Goal: Information Seeking & Learning: Learn about a topic

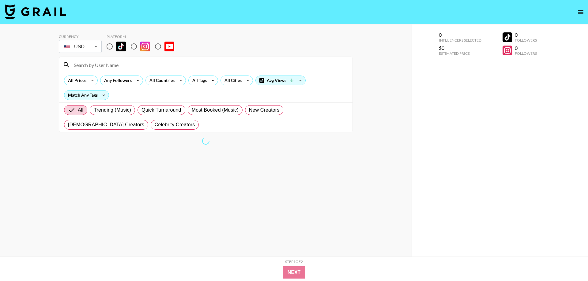
click at [135, 48] on input "radio" at bounding box center [133, 46] width 13 height 13
radio input "true"
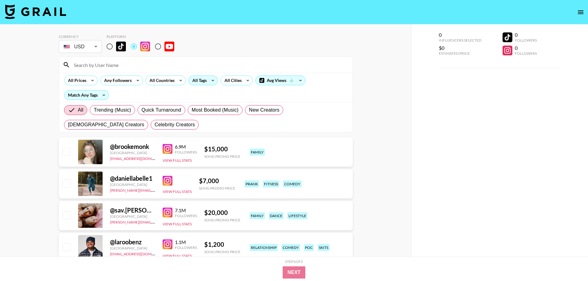
click at [201, 83] on div "All Tags" at bounding box center [198, 80] width 19 height 9
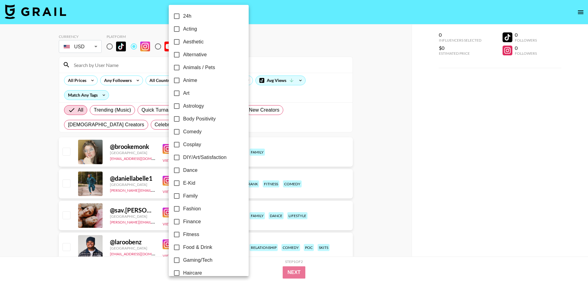
click at [161, 80] on div at bounding box center [294, 140] width 588 height 281
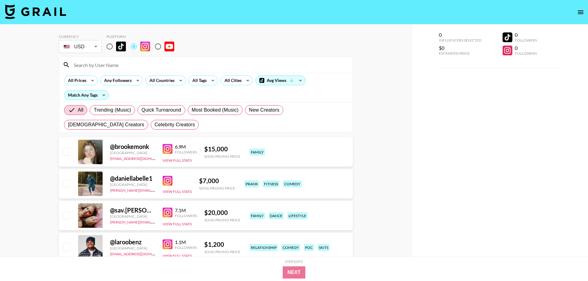
click at [158, 81] on div "24h Acting Aesthetic Alternative Animals / Pets Anime Art Astrology Body Positi…" at bounding box center [294, 140] width 588 height 281
click at [168, 81] on div "All Countries" at bounding box center [161, 80] width 30 height 9
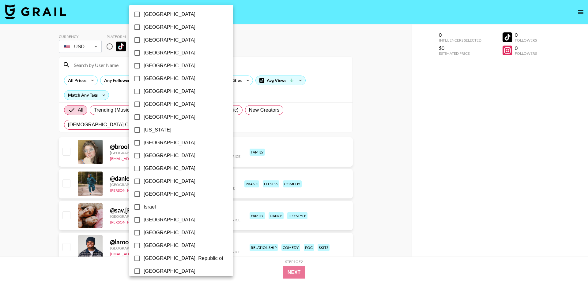
scroll to position [140, 0]
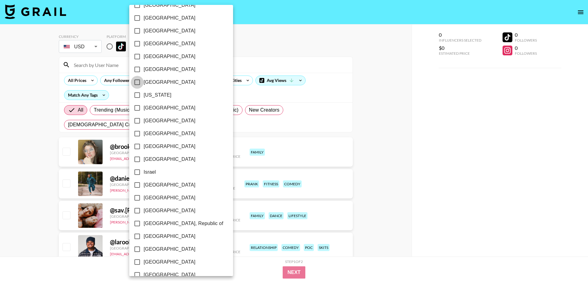
click at [137, 80] on input "[GEOGRAPHIC_DATA]" at bounding box center [137, 82] width 13 height 13
checkbox input "true"
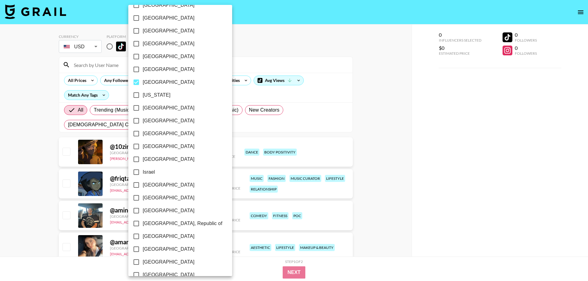
click at [417, 118] on div at bounding box center [294, 140] width 588 height 281
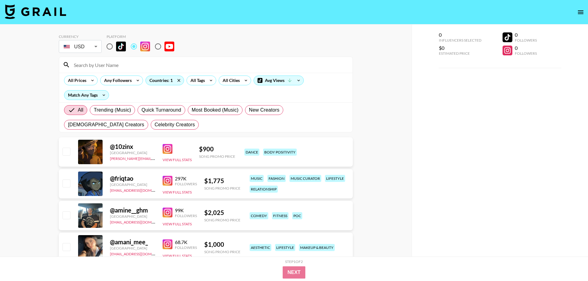
click at [408, 150] on div "[GEOGRAPHIC_DATA] [GEOGRAPHIC_DATA] [GEOGRAPHIC_DATA] [GEOGRAPHIC_DATA] [GEOGRA…" at bounding box center [294, 140] width 588 height 281
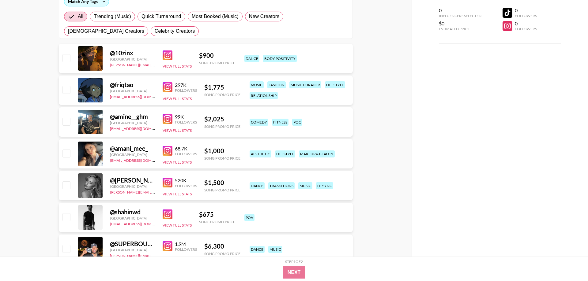
scroll to position [0, 0]
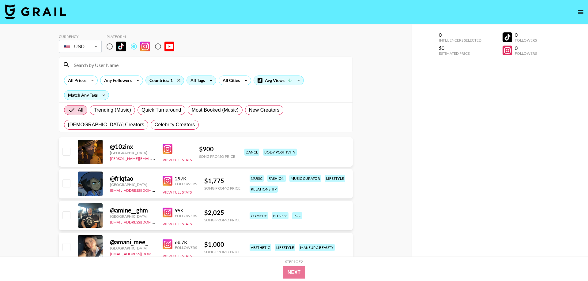
click at [209, 78] on icon at bounding box center [211, 80] width 10 height 9
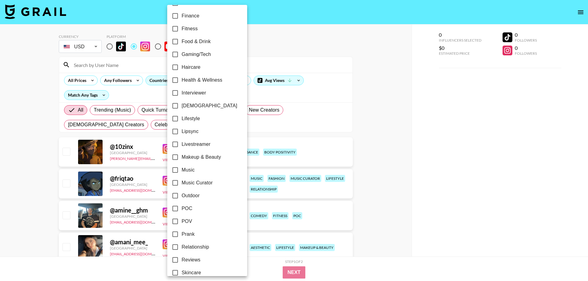
scroll to position [209, 0]
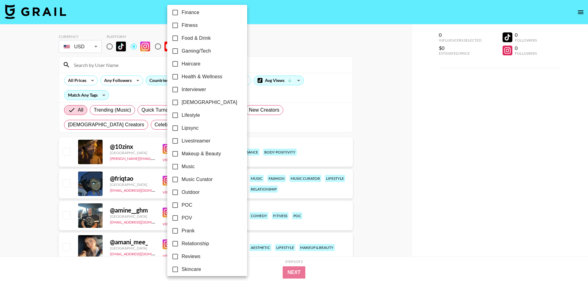
click at [181, 220] on input "POV" at bounding box center [175, 218] width 13 height 13
checkbox input "true"
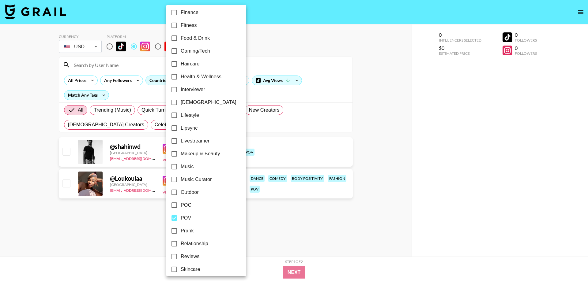
click at [382, 153] on div at bounding box center [294, 140] width 588 height 281
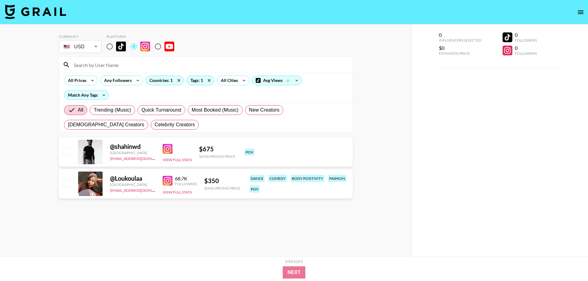
click at [397, 174] on div "24h Acting Aesthetic Alternative Animals / Pets Anime Art Astrology Body Positi…" at bounding box center [294, 140] width 588 height 281
click at [164, 149] on img at bounding box center [168, 149] width 10 height 10
click at [168, 182] on img at bounding box center [168, 181] width 10 height 10
click at [204, 82] on icon at bounding box center [209, 80] width 10 height 9
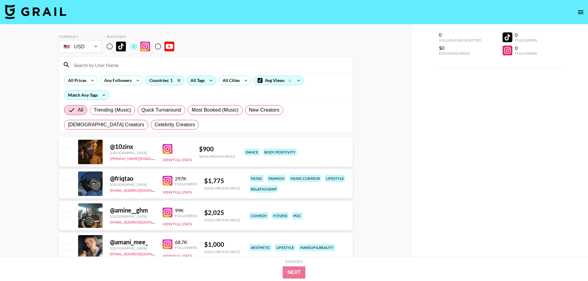
click at [199, 79] on div "All Tags" at bounding box center [196, 80] width 19 height 9
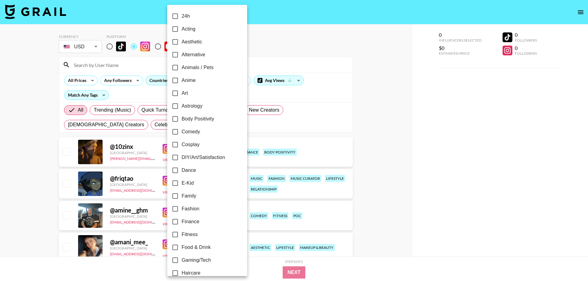
click at [393, 82] on div at bounding box center [294, 140] width 588 height 281
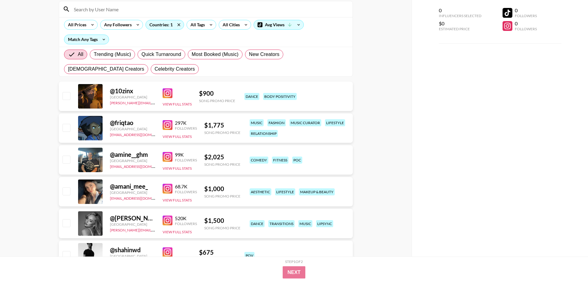
scroll to position [62, 0]
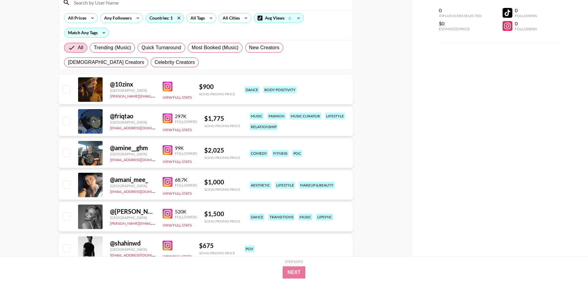
click at [169, 88] on img at bounding box center [168, 87] width 10 height 10
click at [173, 121] on link at bounding box center [169, 119] width 12 height 10
click at [168, 182] on img at bounding box center [168, 182] width 10 height 10
click at [171, 117] on img at bounding box center [168, 119] width 10 height 10
click at [163, 149] on img at bounding box center [168, 150] width 10 height 10
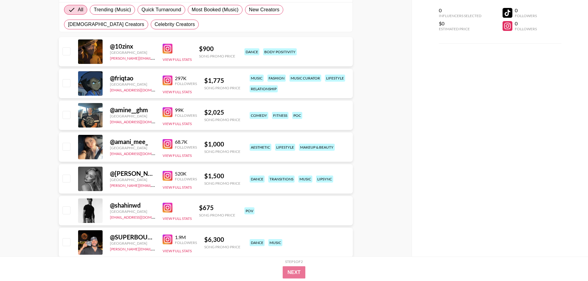
scroll to position [125, 0]
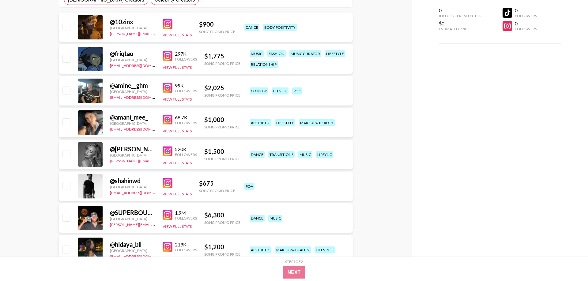
click at [163, 118] on img at bounding box center [168, 120] width 10 height 10
click at [168, 152] on img at bounding box center [168, 152] width 10 height 10
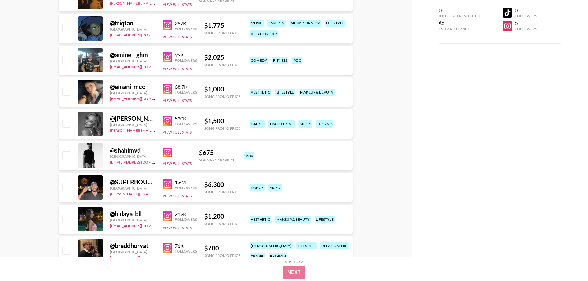
scroll to position [187, 0]
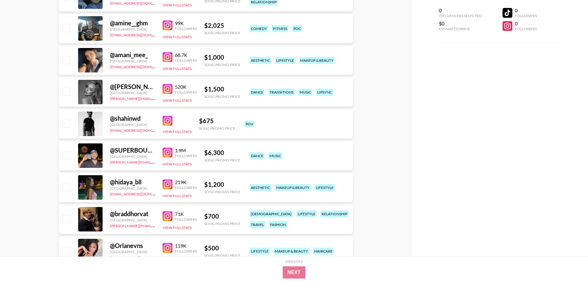
click at [168, 121] on img at bounding box center [168, 121] width 10 height 10
click at [171, 154] on img at bounding box center [168, 153] width 10 height 10
click at [168, 186] on img at bounding box center [168, 185] width 10 height 10
click at [169, 216] on img at bounding box center [168, 217] width 10 height 10
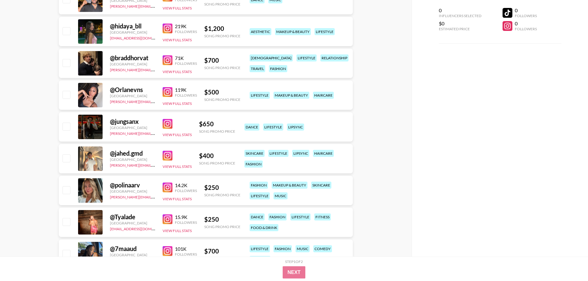
scroll to position [375, 0]
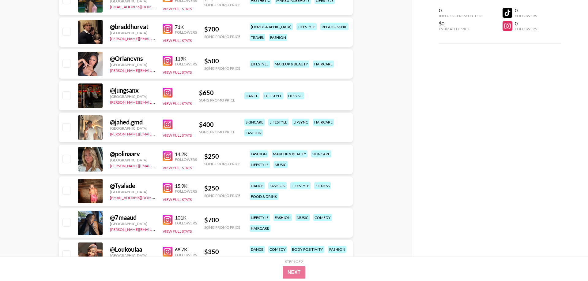
click at [168, 60] on img at bounding box center [168, 61] width 10 height 10
click at [168, 92] on img at bounding box center [168, 93] width 10 height 10
click at [160, 59] on div "@ Orlanevns France [PERSON_NAME][EMAIL_ADDRESS][DOMAIN_NAME] 119K Followers Vie…" at bounding box center [206, 63] width 294 height 29
click at [170, 62] on img at bounding box center [168, 61] width 10 height 10
click at [167, 124] on img at bounding box center [168, 125] width 10 height 10
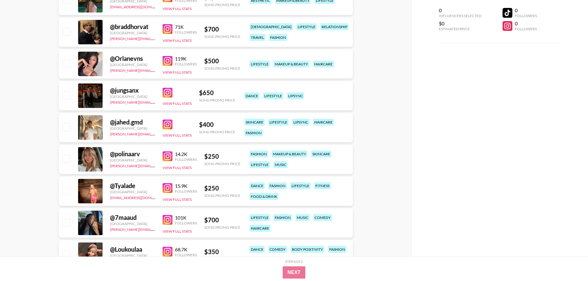
click at [165, 158] on img at bounding box center [168, 157] width 10 height 10
click at [167, 187] on img at bounding box center [168, 188] width 10 height 10
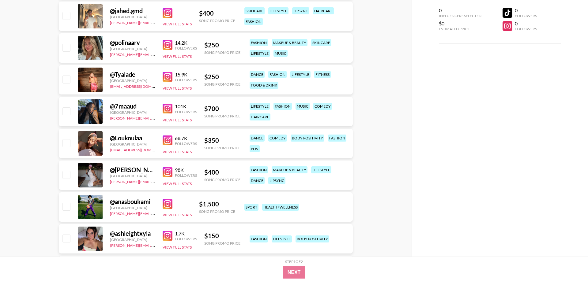
scroll to position [500, 0]
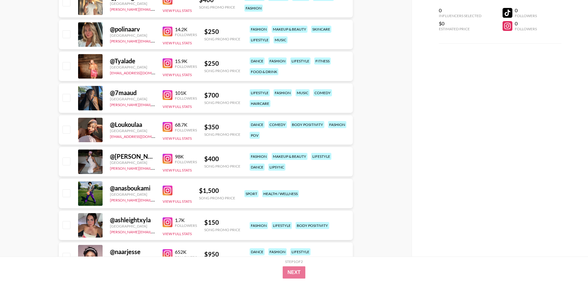
click at [165, 95] on img at bounding box center [168, 95] width 10 height 10
click at [164, 160] on img at bounding box center [168, 159] width 10 height 10
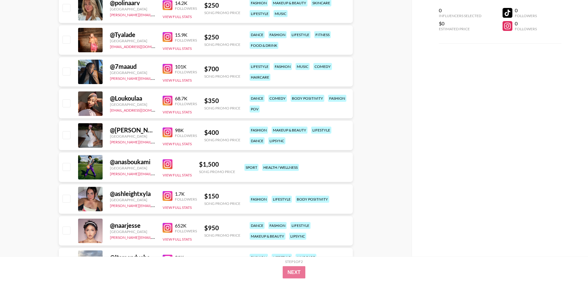
scroll to position [562, 0]
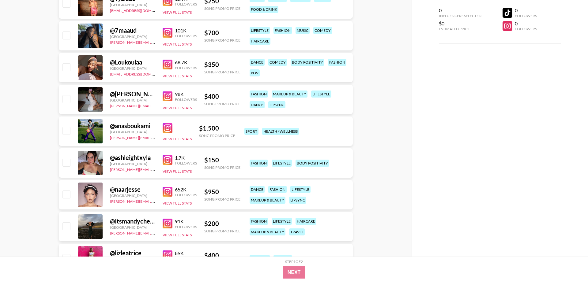
click at [167, 129] on img at bounding box center [168, 128] width 10 height 10
click at [166, 159] on img at bounding box center [168, 160] width 10 height 10
click at [169, 191] on img at bounding box center [168, 192] width 10 height 10
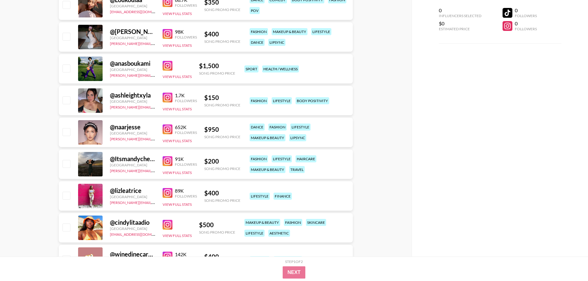
click at [166, 163] on img at bounding box center [168, 161] width 10 height 10
click at [168, 195] on img at bounding box center [168, 193] width 10 height 10
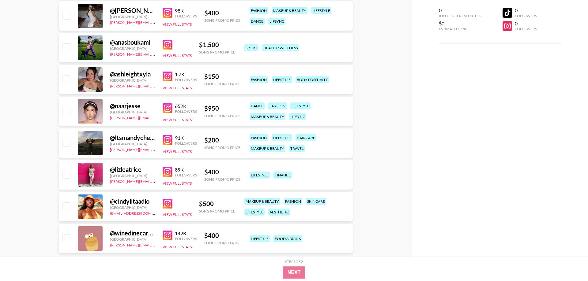
scroll to position [656, 0]
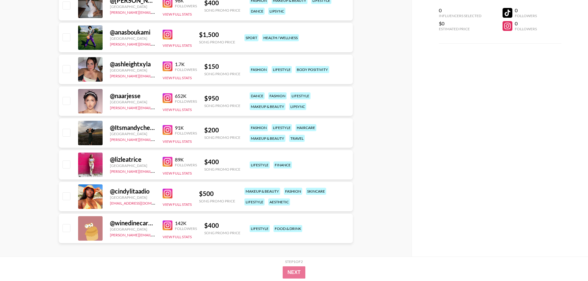
click at [165, 161] on img at bounding box center [168, 162] width 10 height 10
click at [170, 194] on img at bounding box center [168, 194] width 10 height 10
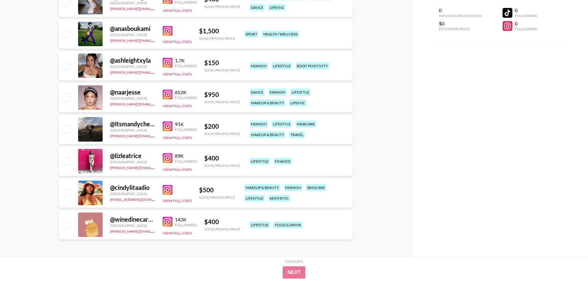
click at [172, 223] on link at bounding box center [169, 222] width 12 height 10
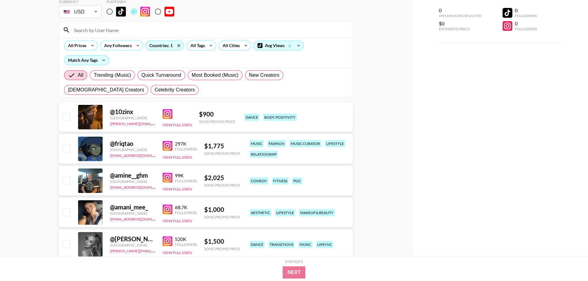
scroll to position [0, 0]
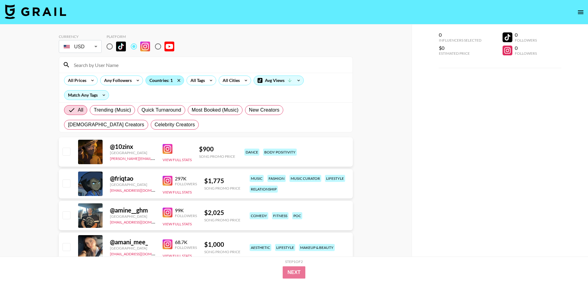
click at [163, 82] on div "Countries: 1" at bounding box center [165, 80] width 38 height 9
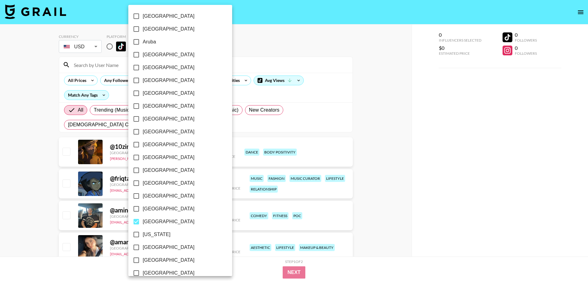
click at [150, 219] on span "[GEOGRAPHIC_DATA]" at bounding box center [169, 221] width 52 height 7
click at [143, 219] on input "[GEOGRAPHIC_DATA]" at bounding box center [136, 222] width 13 height 13
checkbox input "false"
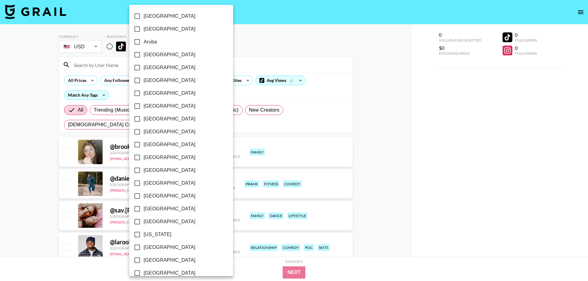
click at [140, 248] on input "[GEOGRAPHIC_DATA]" at bounding box center [137, 247] width 13 height 13
checkbox input "true"
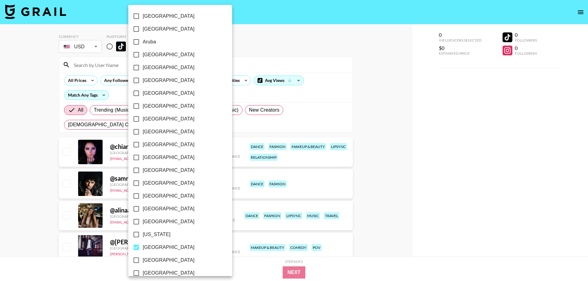
click at [440, 184] on div at bounding box center [294, 140] width 588 height 281
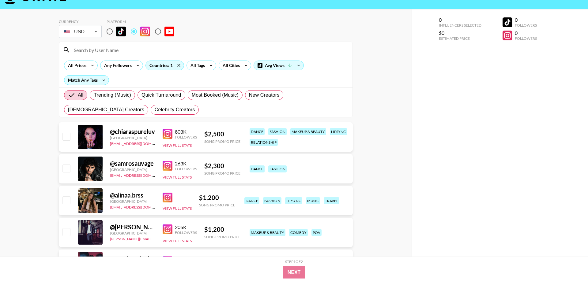
scroll to position [31, 0]
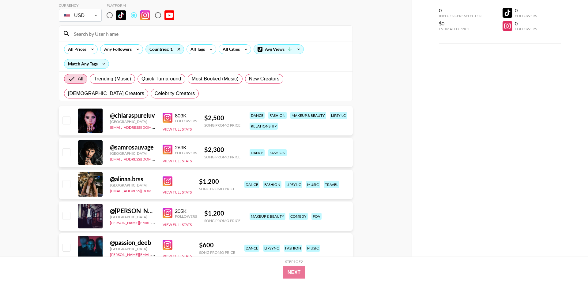
click at [166, 182] on img at bounding box center [168, 182] width 10 height 10
click at [171, 217] on img at bounding box center [168, 213] width 10 height 10
click at [166, 248] on img at bounding box center [168, 245] width 10 height 10
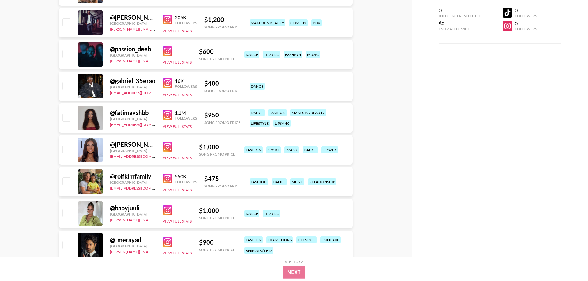
scroll to position [250, 0]
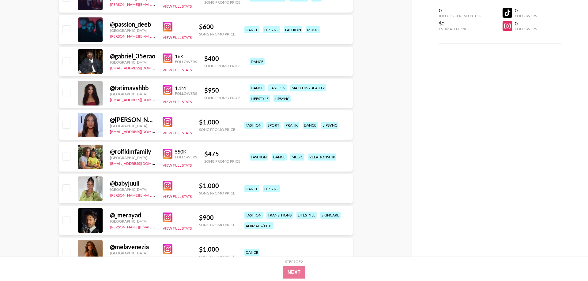
drag, startPoint x: 169, startPoint y: 249, endPoint x: 169, endPoint y: 231, distance: 17.5
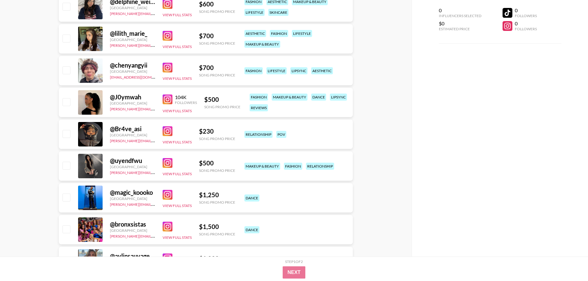
scroll to position [749, 0]
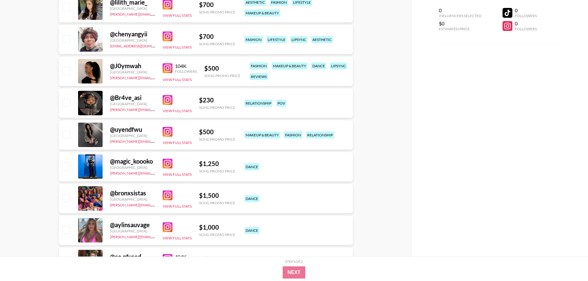
drag, startPoint x: 402, startPoint y: 182, endPoint x: 396, endPoint y: 184, distance: 6.6
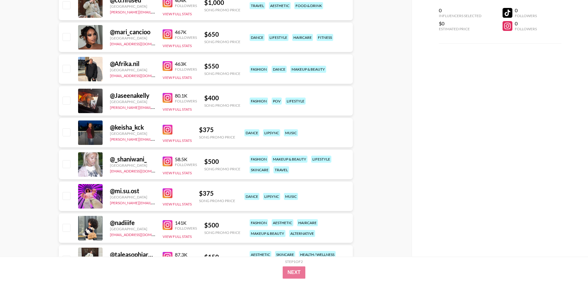
scroll to position [1093, 0]
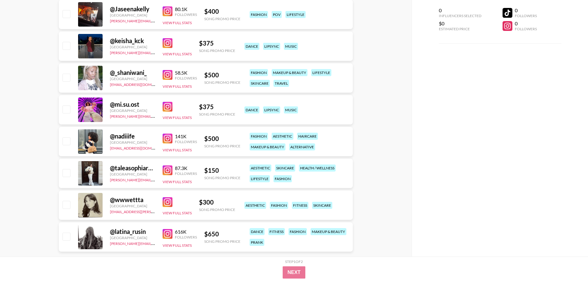
drag, startPoint x: 169, startPoint y: 231, endPoint x: 169, endPoint y: 227, distance: 4.3
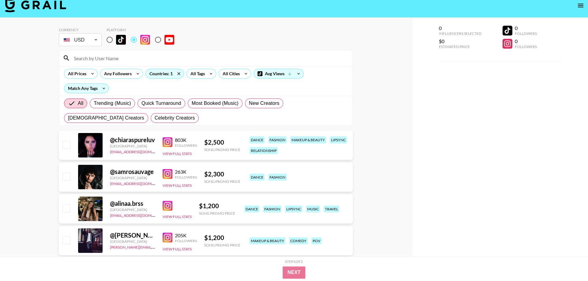
scroll to position [0, 0]
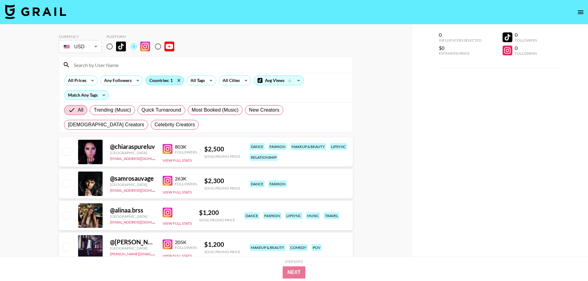
click at [160, 83] on div "Countries: 1" at bounding box center [165, 80] width 38 height 9
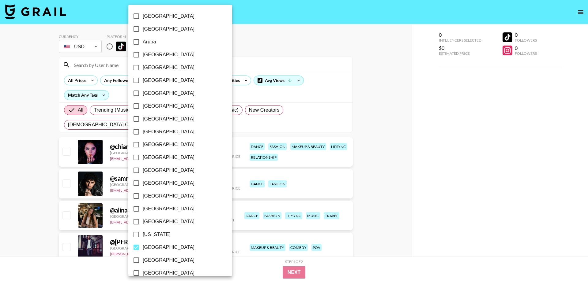
scroll to position [105, 0]
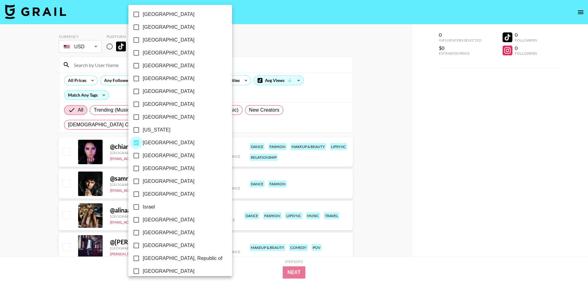
click at [139, 143] on input "[GEOGRAPHIC_DATA]" at bounding box center [136, 143] width 13 height 13
checkbox input "false"
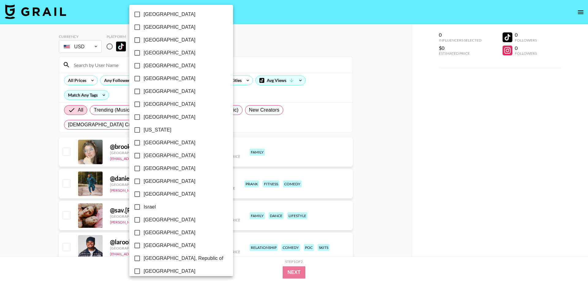
scroll to position [0, 0]
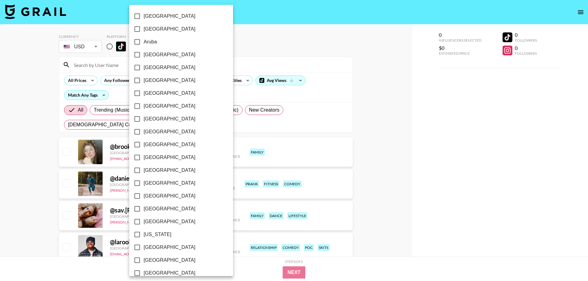
drag, startPoint x: 137, startPoint y: 52, endPoint x: 160, endPoint y: 85, distance: 40.2
click at [137, 52] on input "[GEOGRAPHIC_DATA]" at bounding box center [137, 54] width 13 height 13
checkbox input "true"
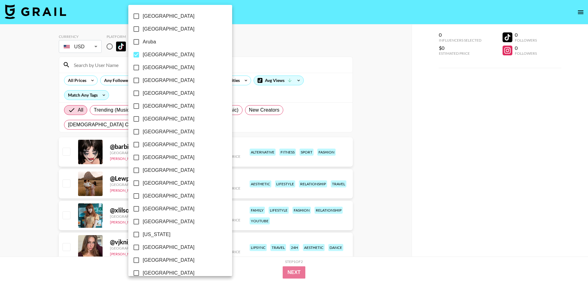
click at [376, 80] on div at bounding box center [294, 140] width 588 height 281
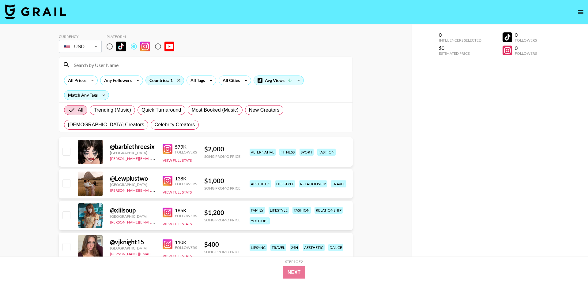
click at [389, 119] on div "[GEOGRAPHIC_DATA] [GEOGRAPHIC_DATA] [GEOGRAPHIC_DATA] [GEOGRAPHIC_DATA] [GEOGRA…" at bounding box center [294, 140] width 588 height 281
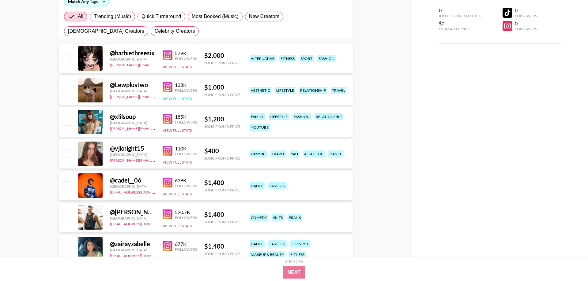
scroll to position [125, 0]
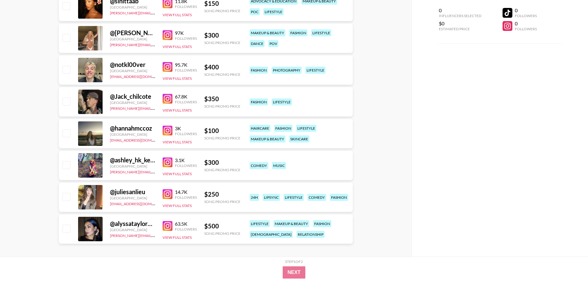
scroll to position [691, 0]
